Goal: Task Accomplishment & Management: Use online tool/utility

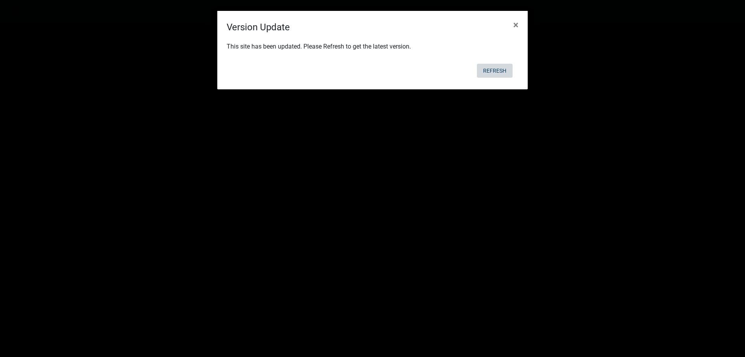
click at [494, 69] on button "Refresh" at bounding box center [495, 71] width 36 height 14
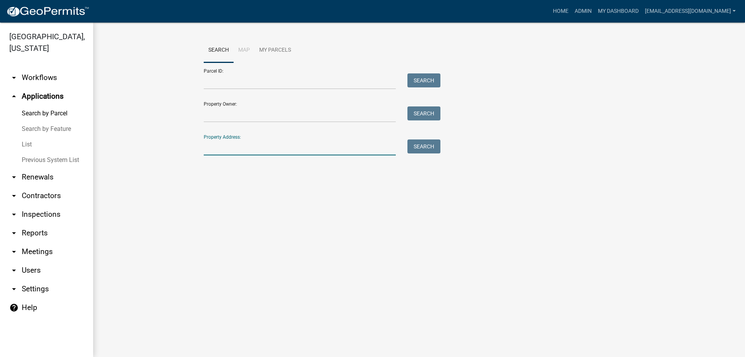
click at [235, 150] on input "Property Address:" at bounding box center [300, 147] width 192 height 16
type input "193 cold spring"
click at [420, 147] on button "Search" at bounding box center [424, 146] width 33 height 14
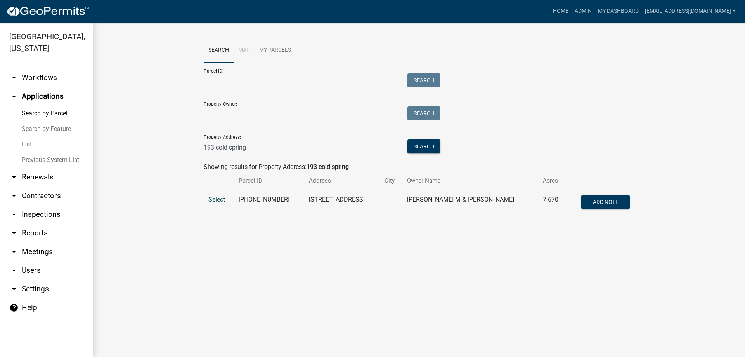
click at [215, 198] on span "Select" at bounding box center [216, 199] width 17 height 7
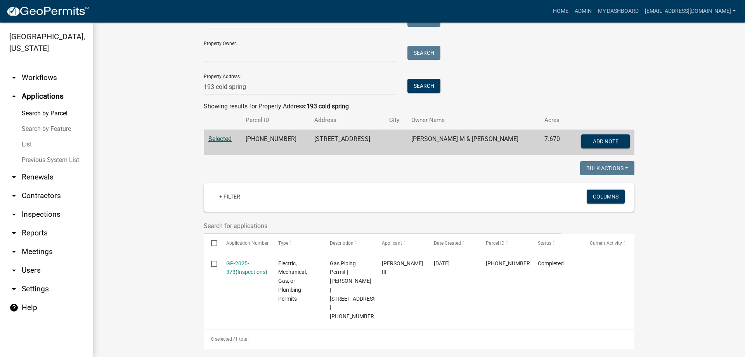
scroll to position [116, 0]
